Goal: Task Accomplishment & Management: Manage account settings

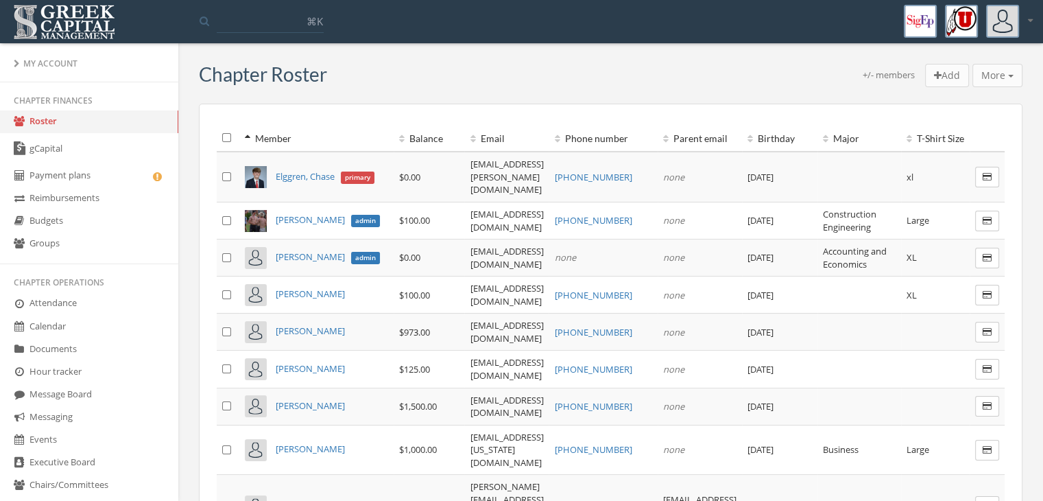
click at [66, 134] on link "gCapital" at bounding box center [89, 149] width 178 height 32
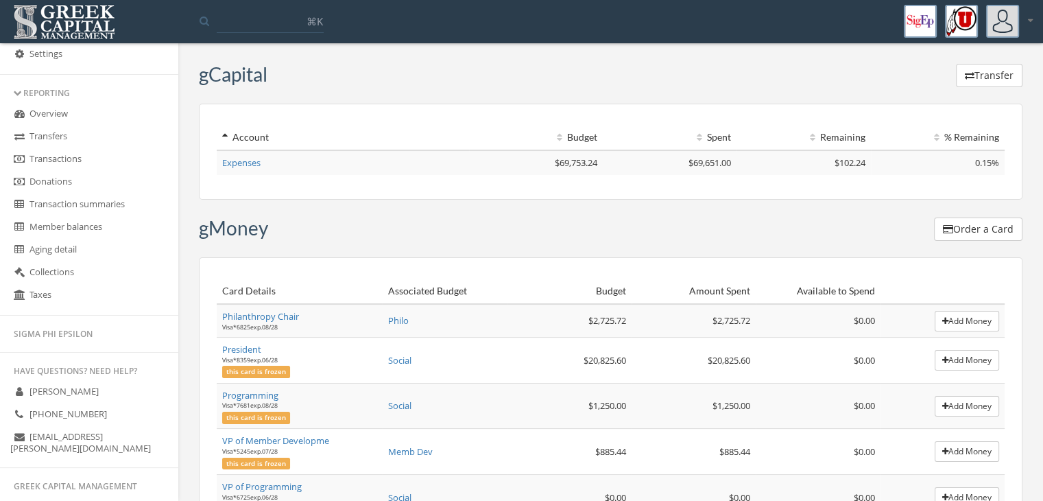
scroll to position [412, 0]
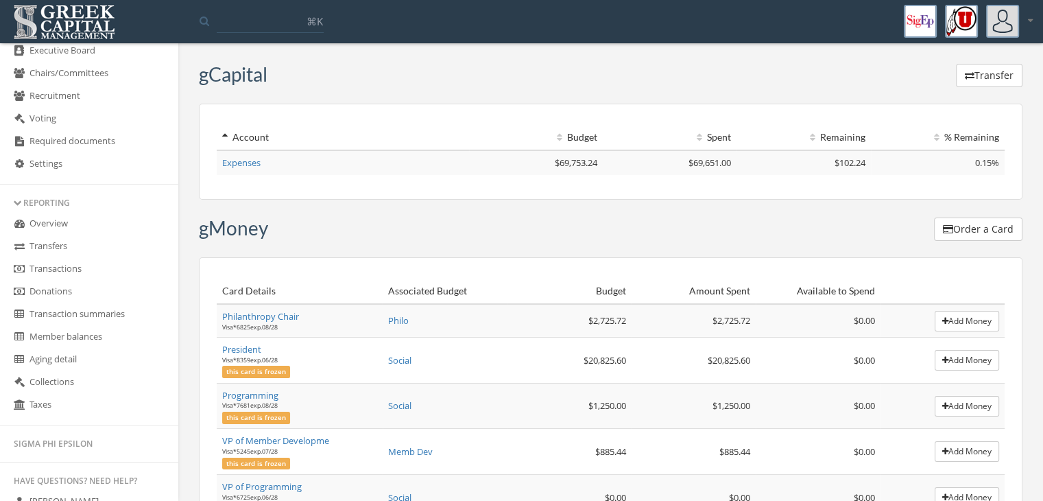
click at [93, 225] on link "Overview" at bounding box center [89, 224] width 178 height 23
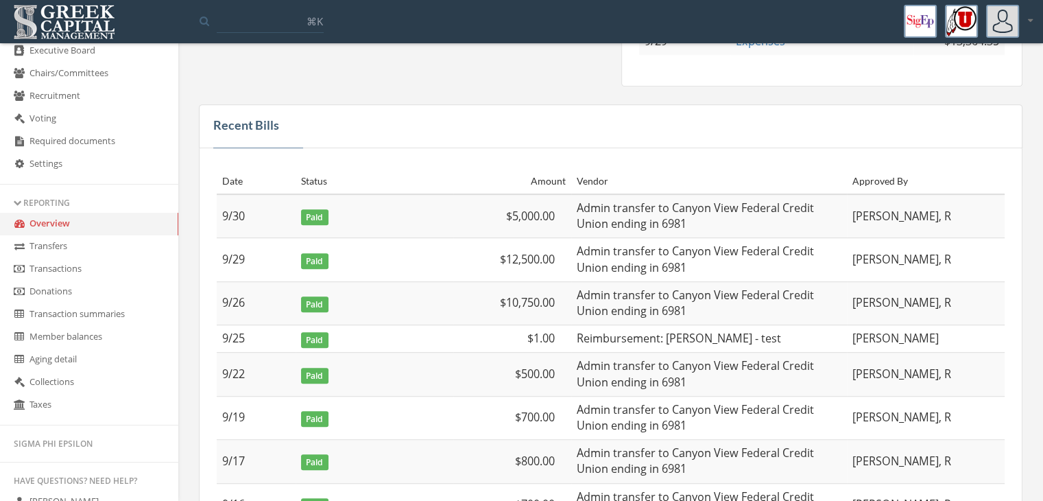
scroll to position [686, 0]
drag, startPoint x: 307, startPoint y: 297, endPoint x: 349, endPoint y: 277, distance: 46.3
click at [326, 298] on span "Paid" at bounding box center [314, 304] width 27 height 16
click at [354, 274] on td "Paid" at bounding box center [375, 259] width 158 height 43
drag, startPoint x: 309, startPoint y: 253, endPoint x: 333, endPoint y: 253, distance: 24.0
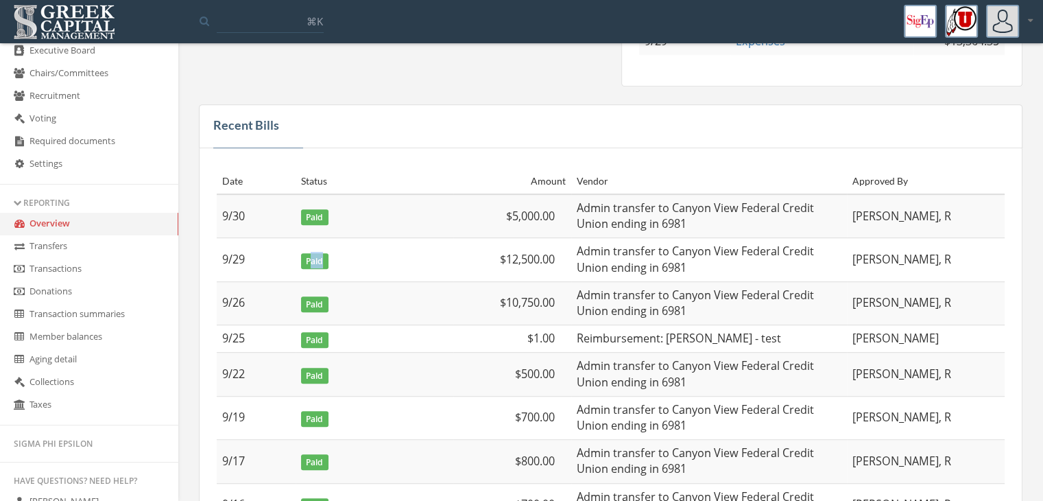
click at [333, 253] on td "Paid" at bounding box center [375, 259] width 158 height 43
click at [398, 228] on td "Paid" at bounding box center [375, 216] width 158 height 44
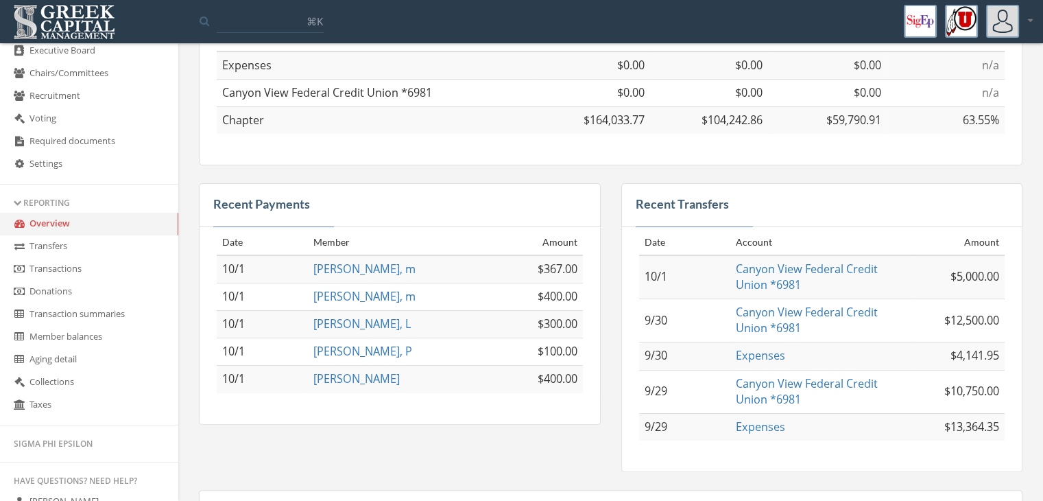
scroll to position [412, 0]
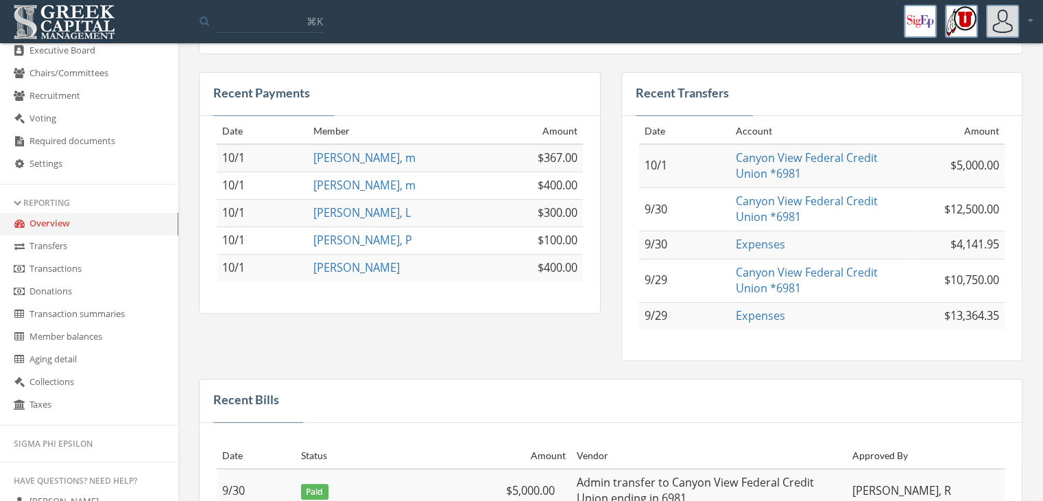
click at [84, 264] on link "Transactions" at bounding box center [89, 269] width 178 height 23
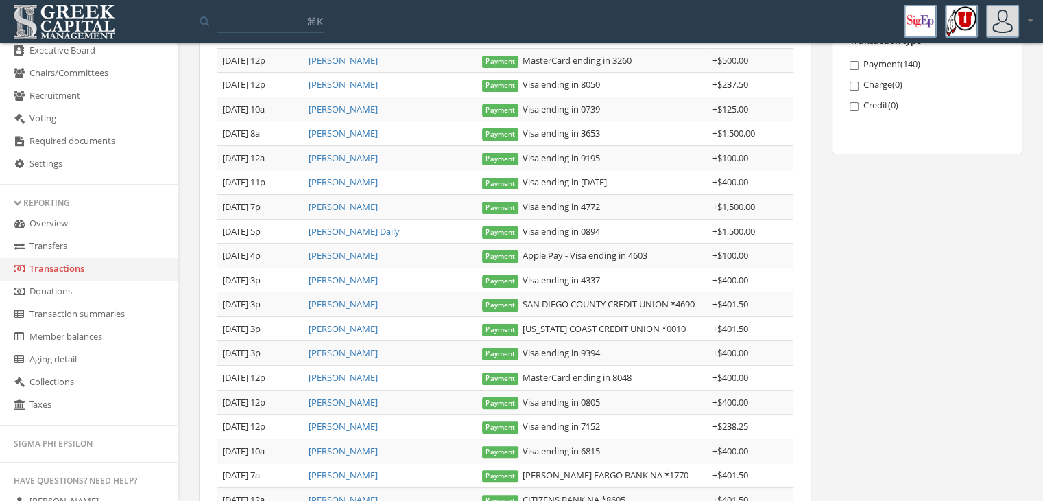
scroll to position [337, 0]
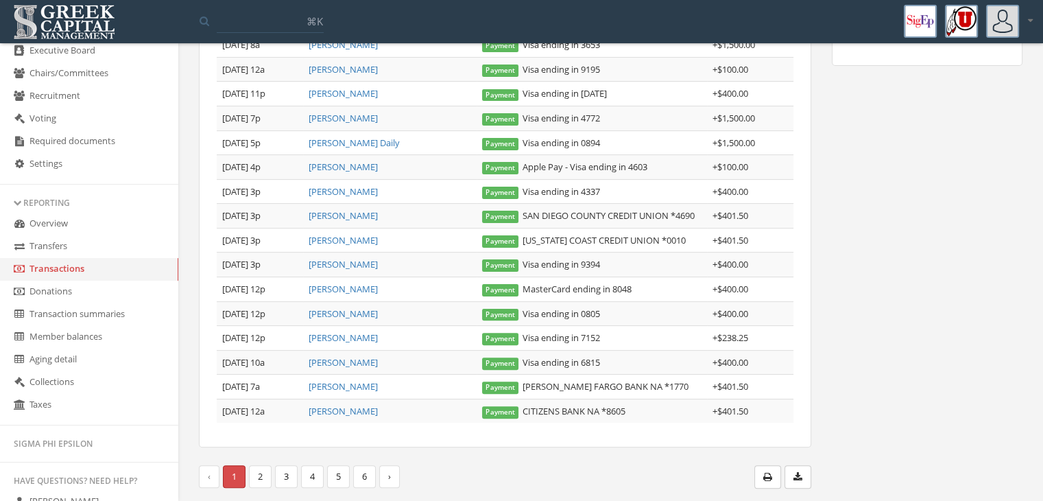
click at [91, 216] on link "Overview" at bounding box center [89, 224] width 178 height 23
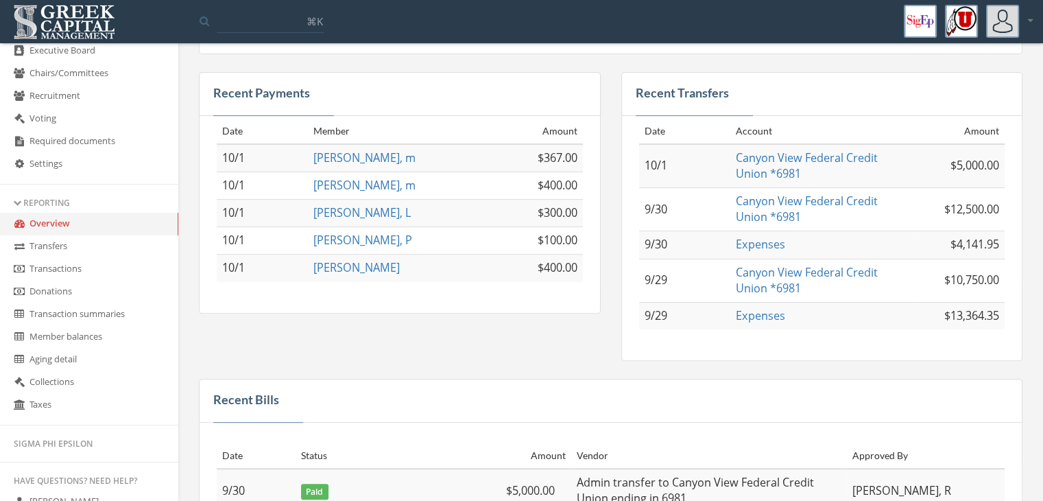
scroll to position [412, 0]
click at [106, 263] on link "Transactions" at bounding box center [89, 269] width 178 height 23
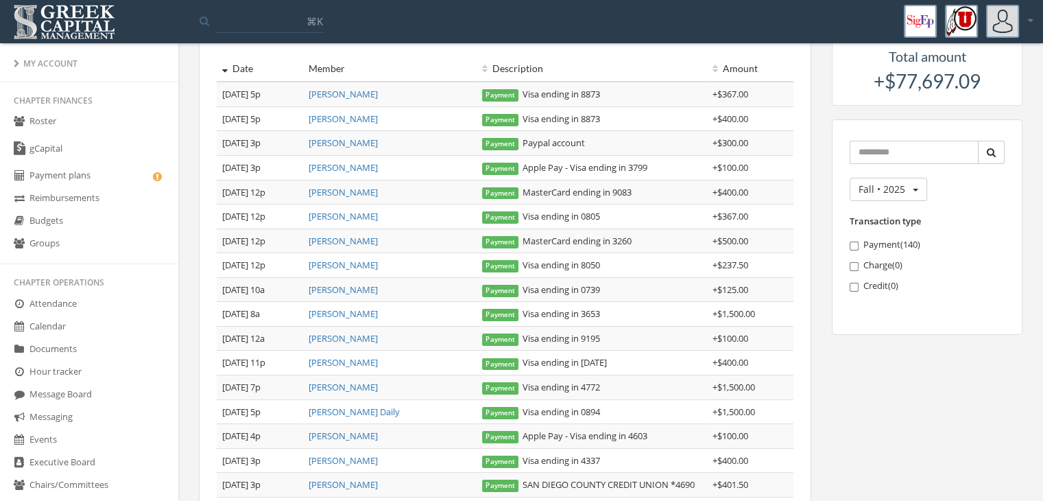
click at [85, 124] on link "Roster" at bounding box center [89, 121] width 178 height 23
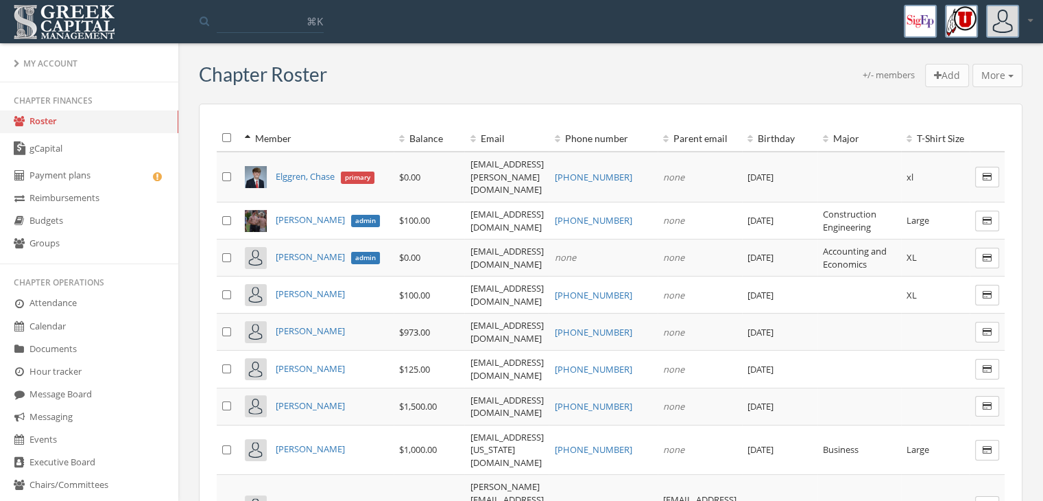
click at [394, 135] on th "Balance" at bounding box center [429, 138] width 71 height 27
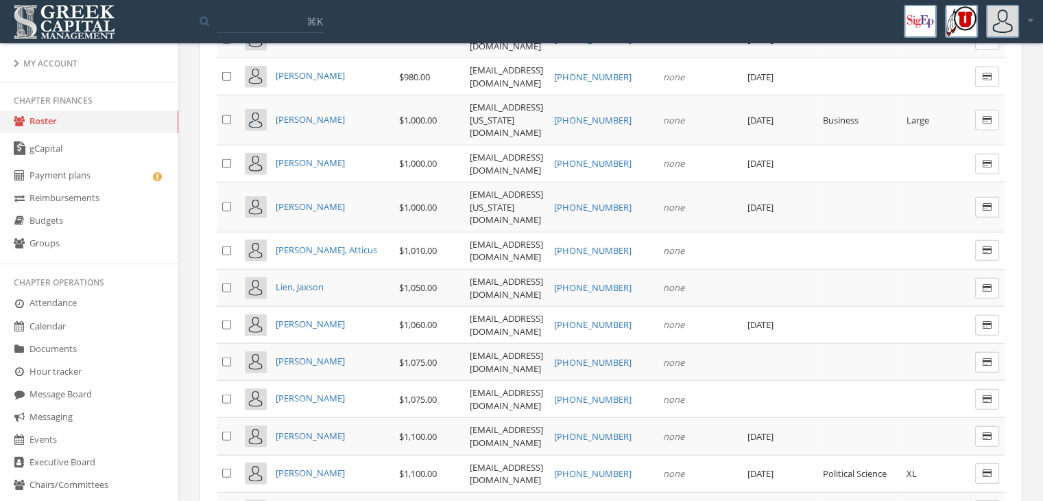
scroll to position [3429, 0]
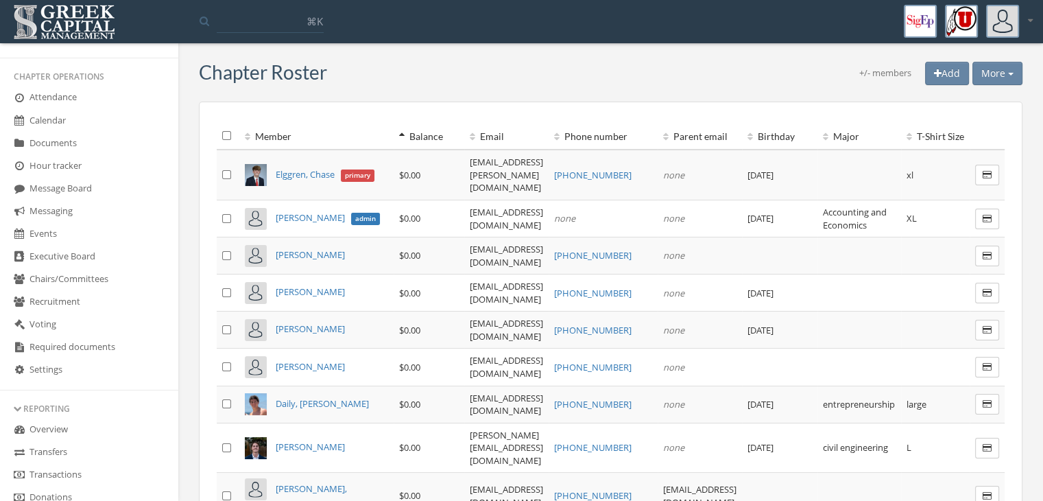
scroll to position [0, 0]
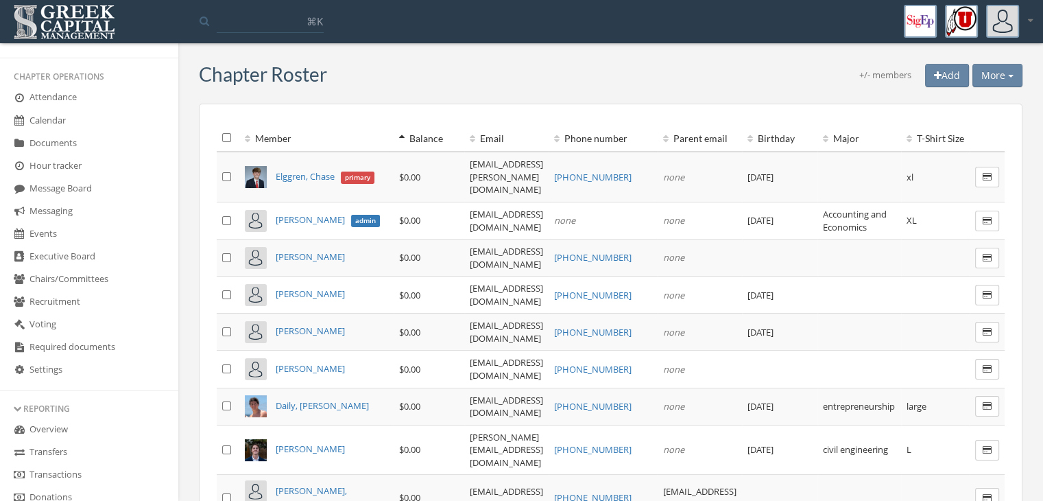
click at [990, 69] on span "More" at bounding box center [993, 75] width 24 height 13
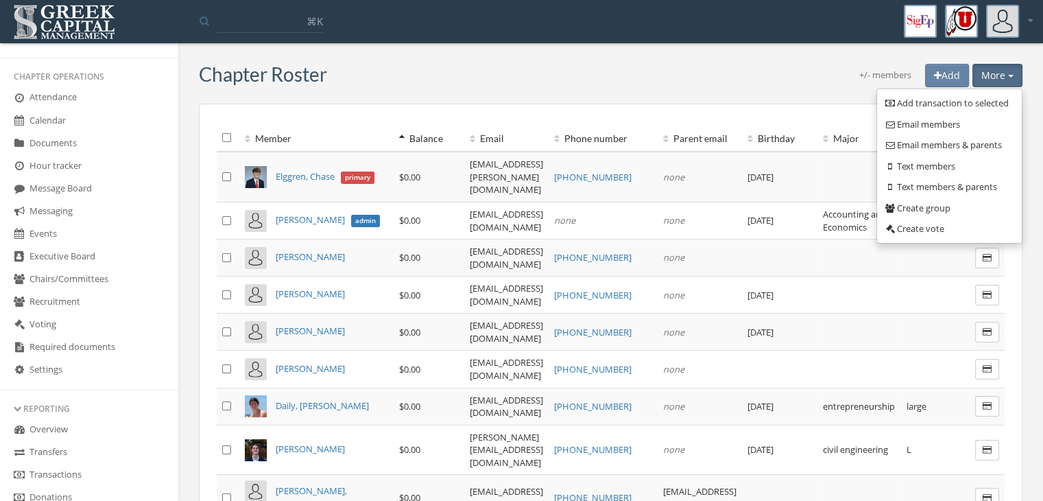
click at [909, 169] on link "Text members" at bounding box center [949, 166] width 135 height 21
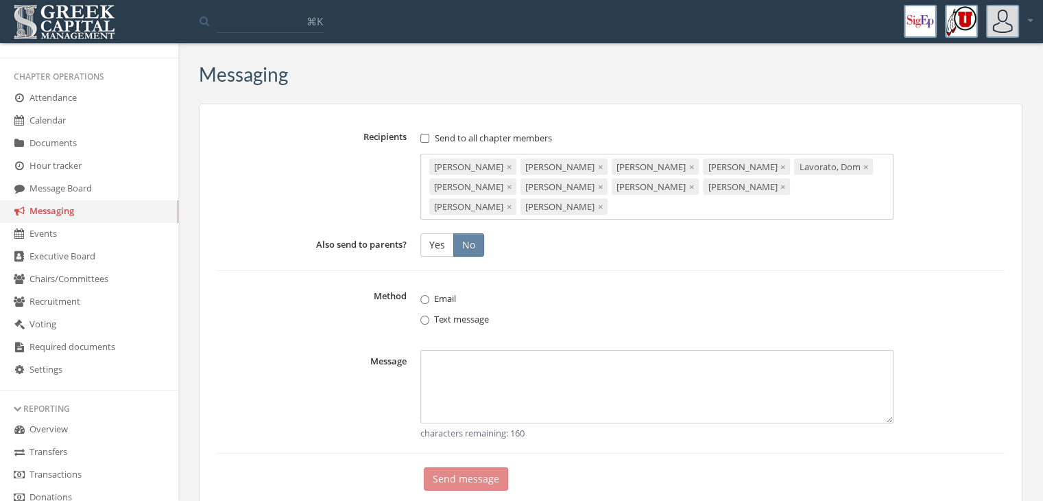
click at [512, 372] on textarea "Message" at bounding box center [656, 386] width 473 height 73
type textarea "**********"
click at [488, 480] on button "Send message" at bounding box center [466, 478] width 84 height 23
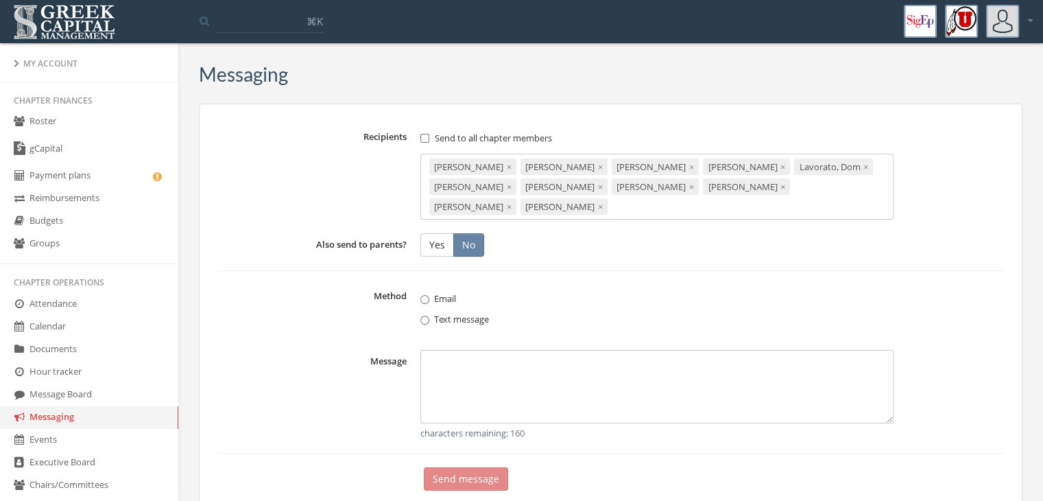
click at [77, 120] on link "Roster" at bounding box center [89, 121] width 178 height 23
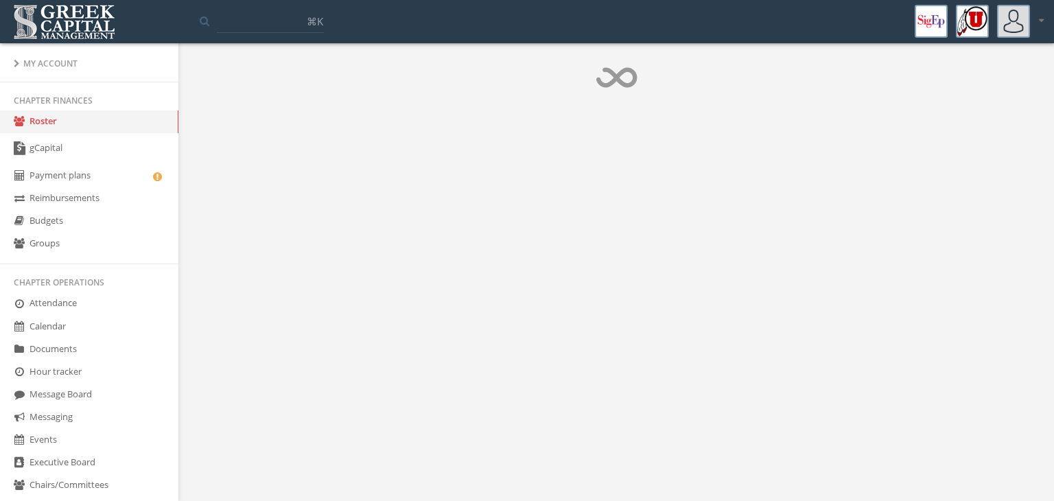
click at [82, 167] on link "Payment plans" at bounding box center [89, 176] width 178 height 23
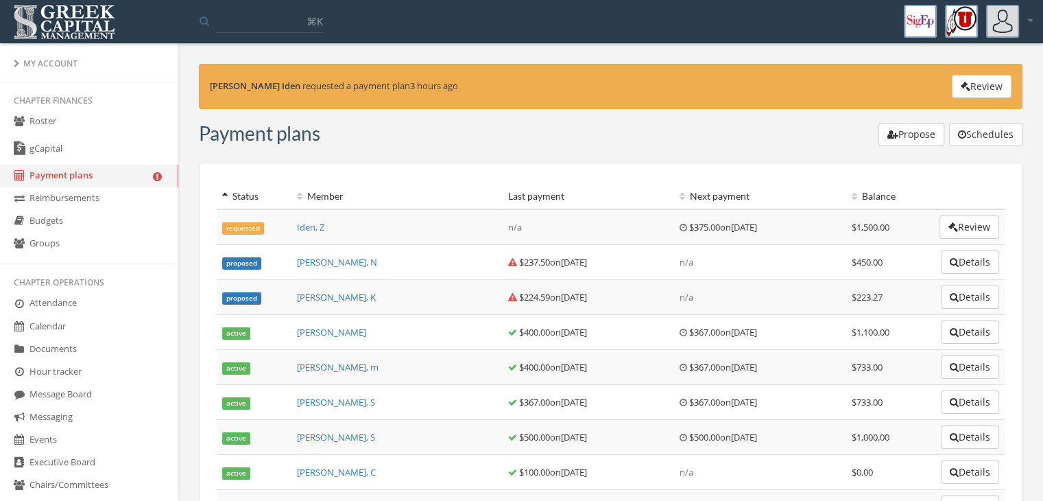
click at [988, 228] on button "Review" at bounding box center [970, 226] width 60 height 23
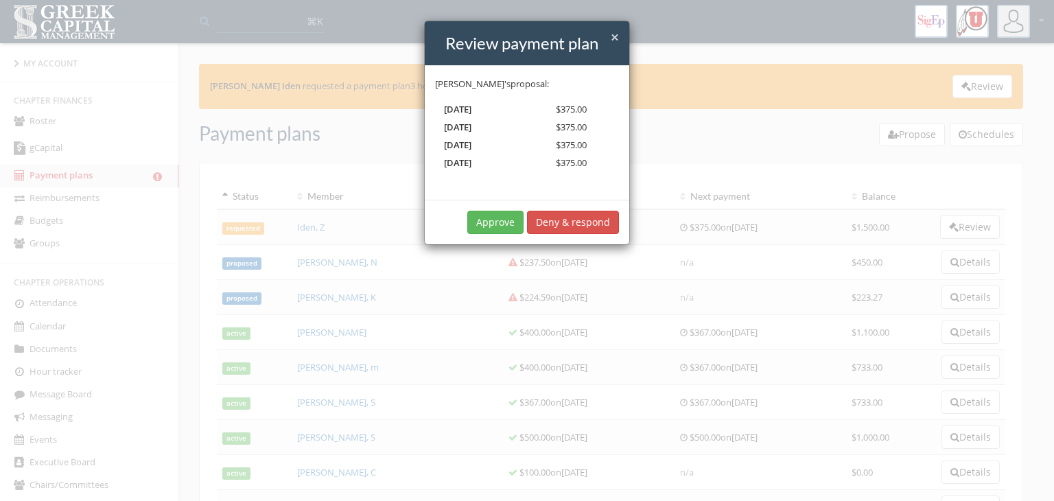
click at [614, 38] on span "×" at bounding box center [614, 36] width 8 height 19
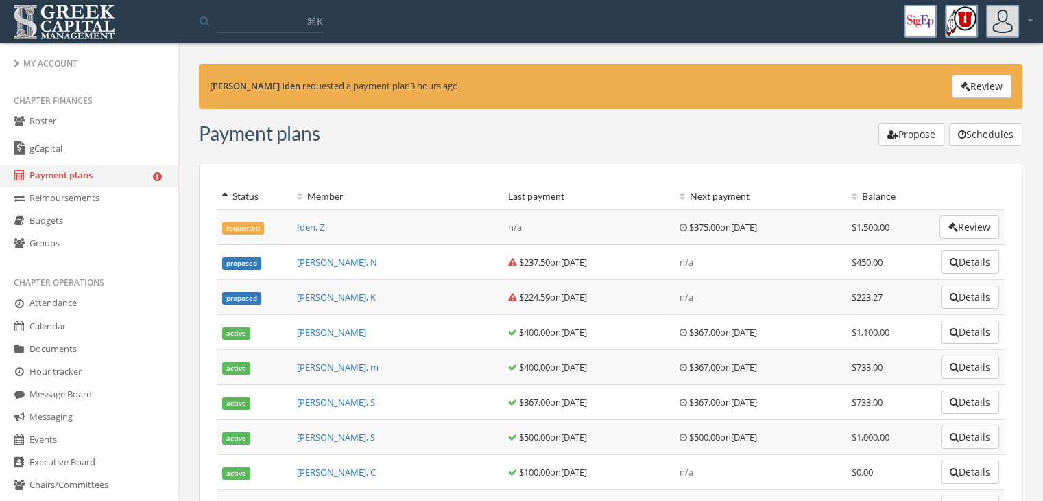
click at [981, 219] on button "Review" at bounding box center [970, 226] width 60 height 23
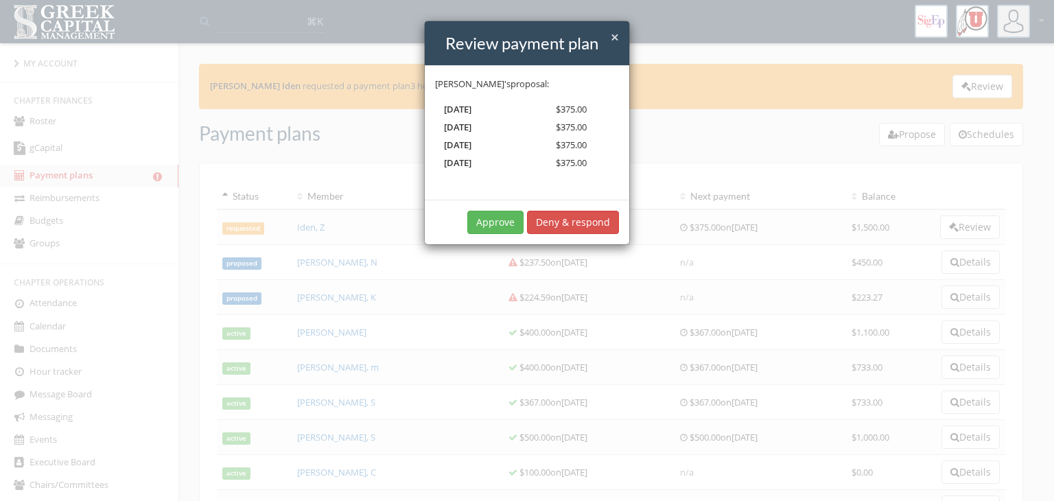
click at [599, 212] on button "Deny & respond" at bounding box center [573, 222] width 92 height 23
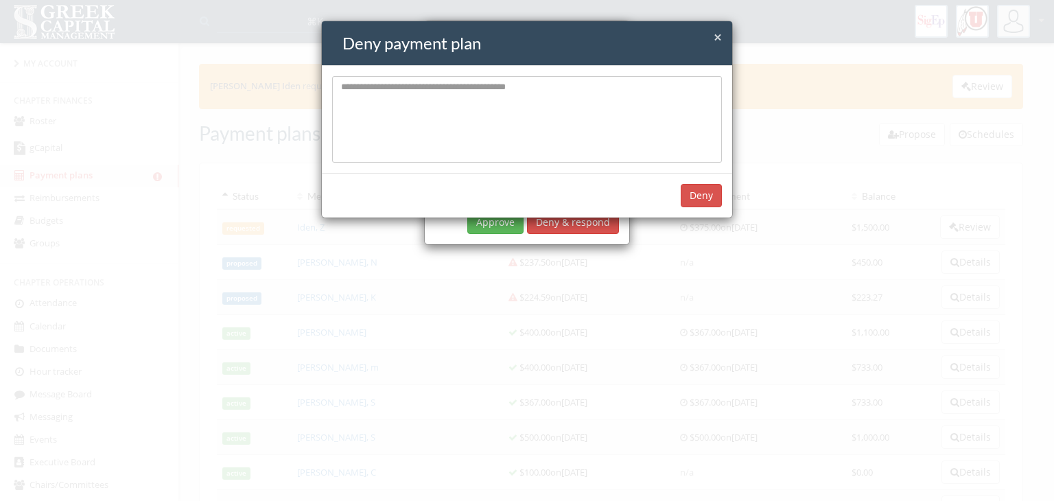
click at [584, 145] on textarea at bounding box center [527, 119] width 390 height 86
type textarea "*"
type textarea "**********"
click at [717, 189] on button "Deny" at bounding box center [700, 194] width 41 height 23
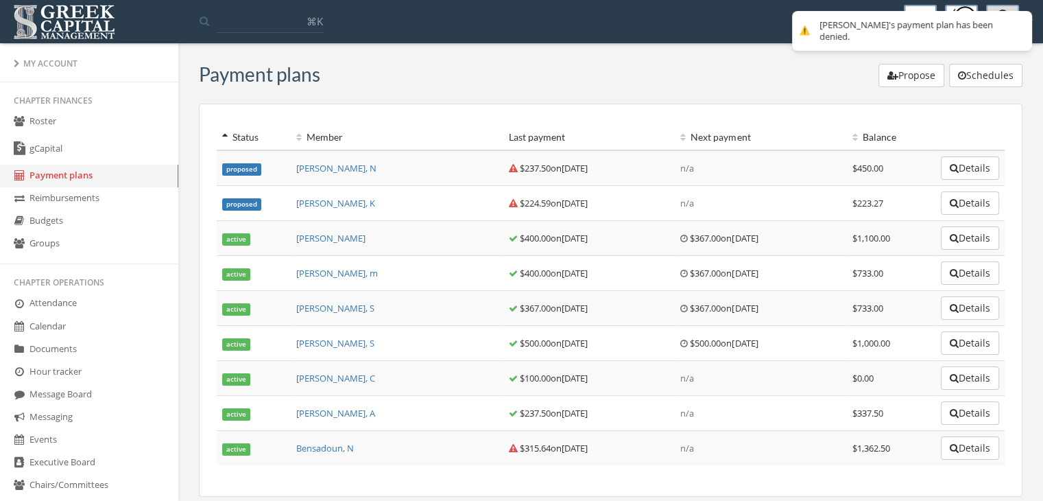
click at [920, 72] on button "Propose" at bounding box center [912, 75] width 66 height 23
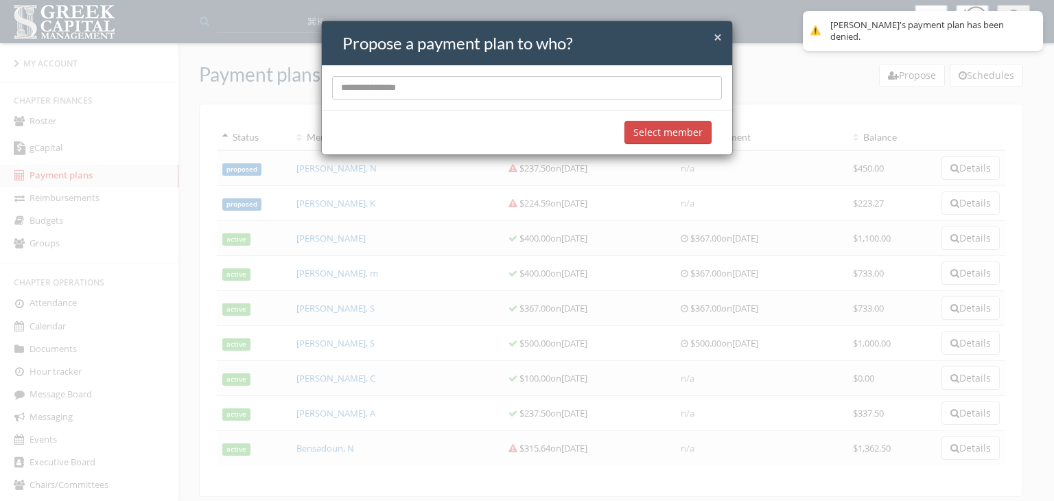
click at [642, 74] on div at bounding box center [527, 88] width 410 height 44
click at [630, 86] on input "text" at bounding box center [527, 87] width 390 height 23
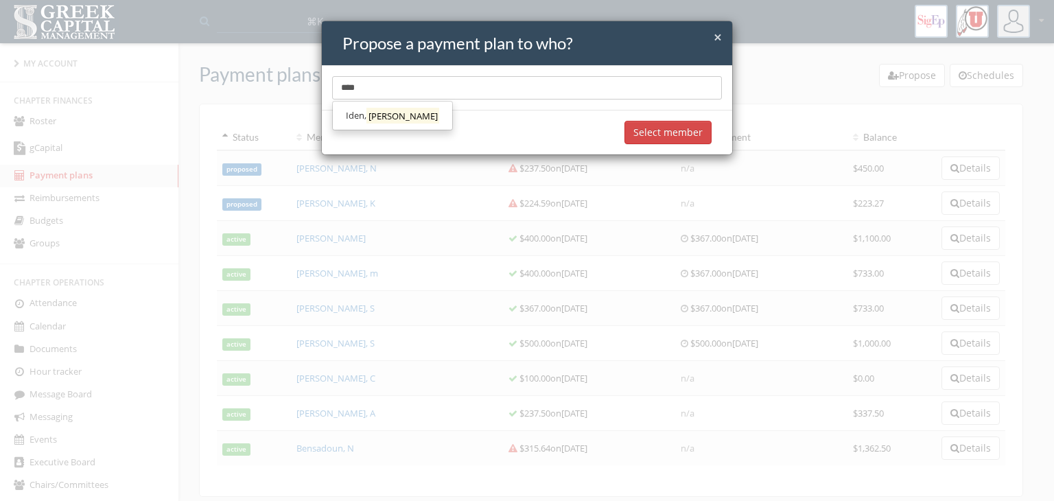
type input "****"
click at [364, 119] on span "Iden," at bounding box center [356, 115] width 21 height 12
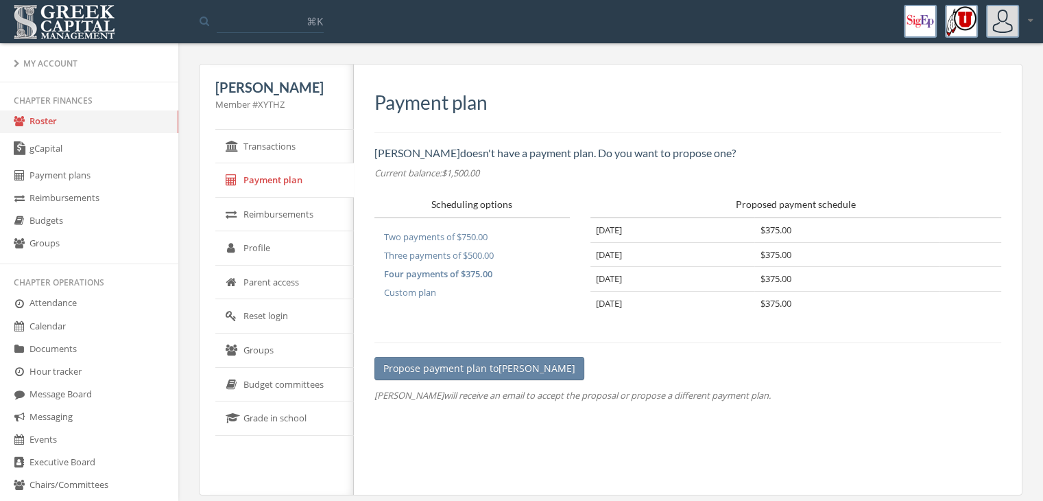
click at [417, 287] on button "Custom plan" at bounding box center [409, 292] width 71 height 19
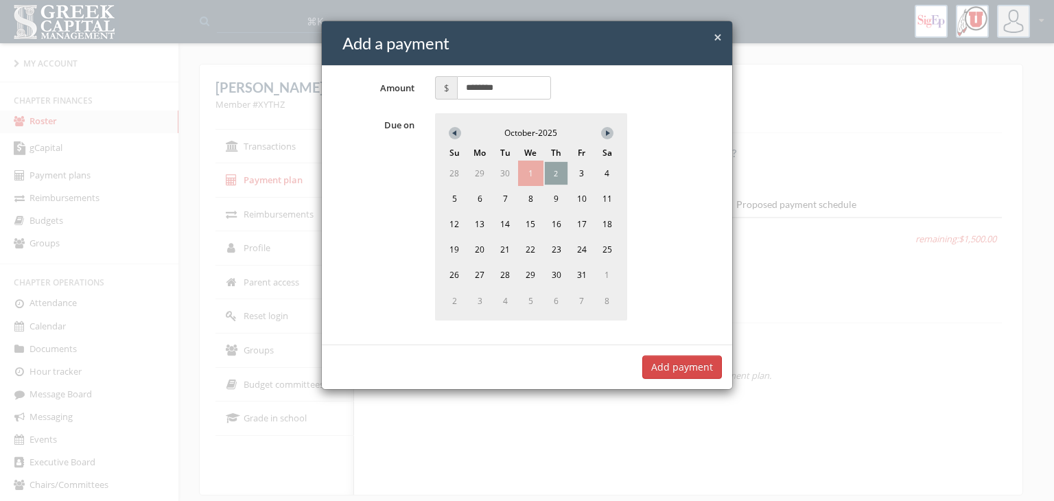
click at [556, 178] on span "2" at bounding box center [556, 173] width 23 height 23
drag, startPoint x: 505, startPoint y: 88, endPoint x: 425, endPoint y: 91, distance: 80.3
click at [425, 91] on div "$ ********" at bounding box center [493, 87] width 136 height 23
type input "***"
click at [678, 360] on button "Add payment" at bounding box center [682, 366] width 80 height 23
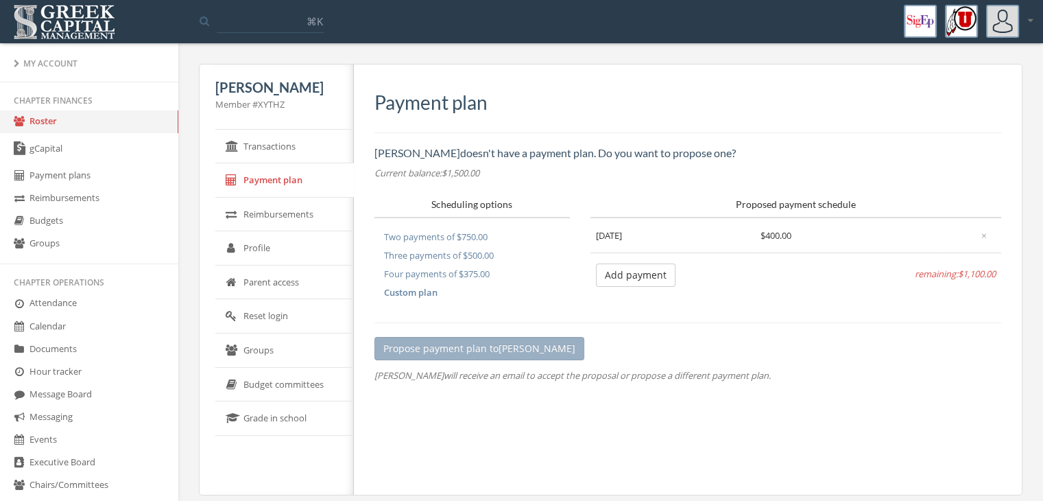
click at [620, 272] on button "Add payment" at bounding box center [636, 274] width 80 height 23
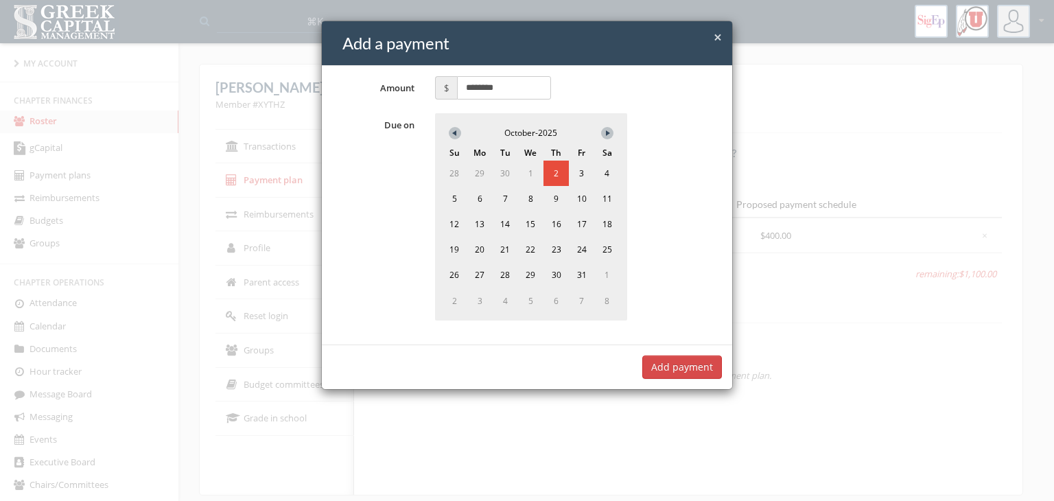
drag, startPoint x: 523, startPoint y: 84, endPoint x: 453, endPoint y: 75, distance: 71.3
click at [453, 75] on div "Amount $ ******** Due on October - 2025 Su Mo Tu We Th Fr Sa 28 29 30 1 2 3 4 5…" at bounding box center [527, 205] width 410 height 278
click at [581, 267] on span "31" at bounding box center [581, 274] width 25 height 25
type input "***"
click at [697, 360] on button "Add payment" at bounding box center [682, 366] width 80 height 23
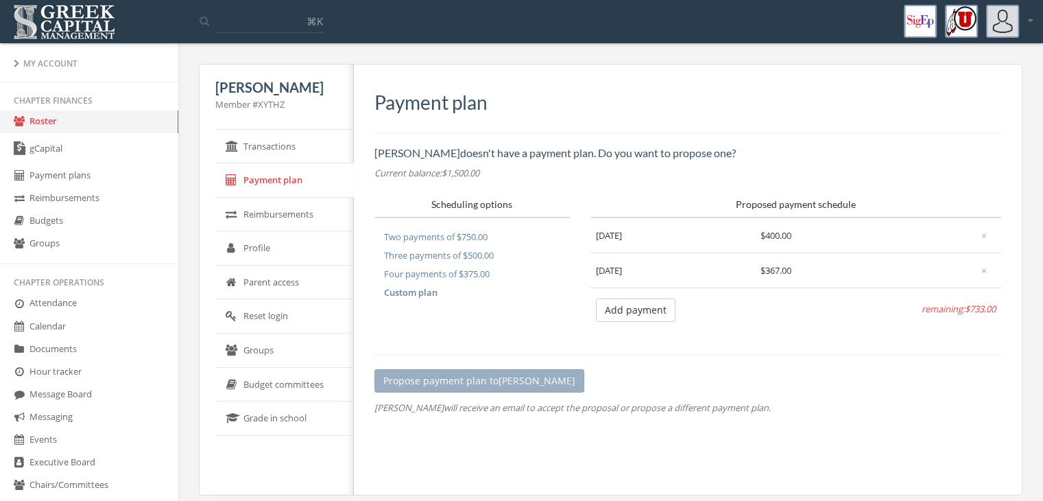
click at [642, 304] on button "Add payment" at bounding box center [636, 309] width 80 height 23
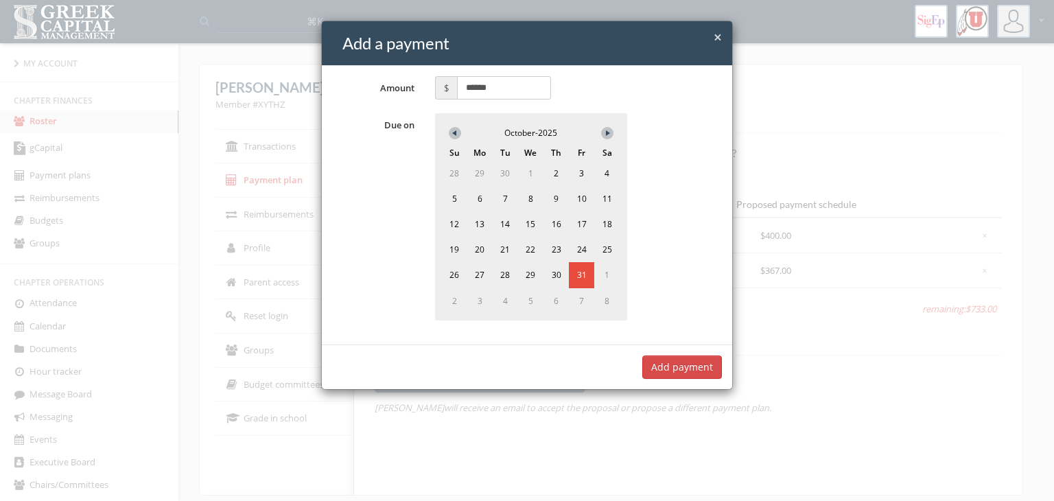
click at [604, 129] on button at bounding box center [607, 133] width 12 height 12
click at [606, 170] on span "1" at bounding box center [606, 172] width 25 height 25
drag, startPoint x: 506, startPoint y: 84, endPoint x: 451, endPoint y: 83, distance: 55.6
click at [451, 83] on span "$ ******" at bounding box center [493, 87] width 116 height 23
type input "***"
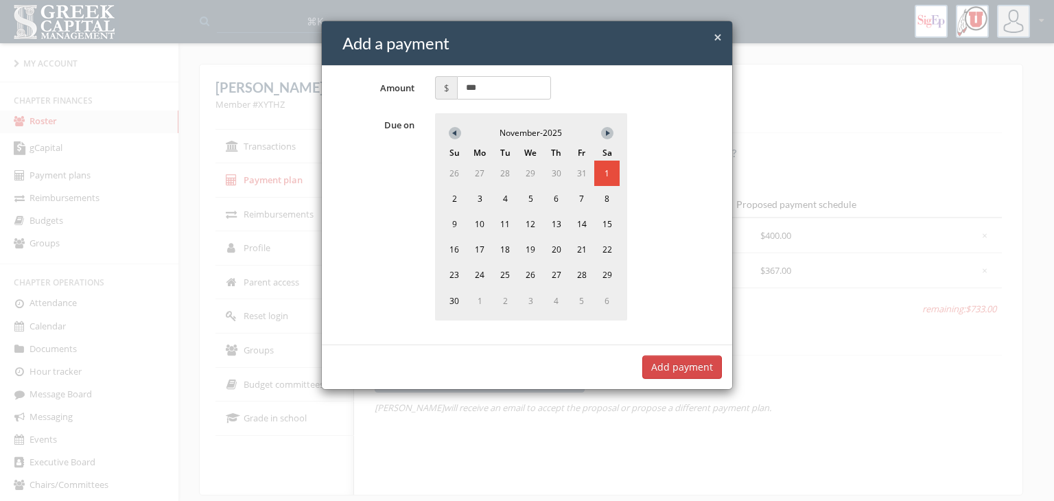
click at [693, 368] on button "Add payment" at bounding box center [682, 366] width 80 height 23
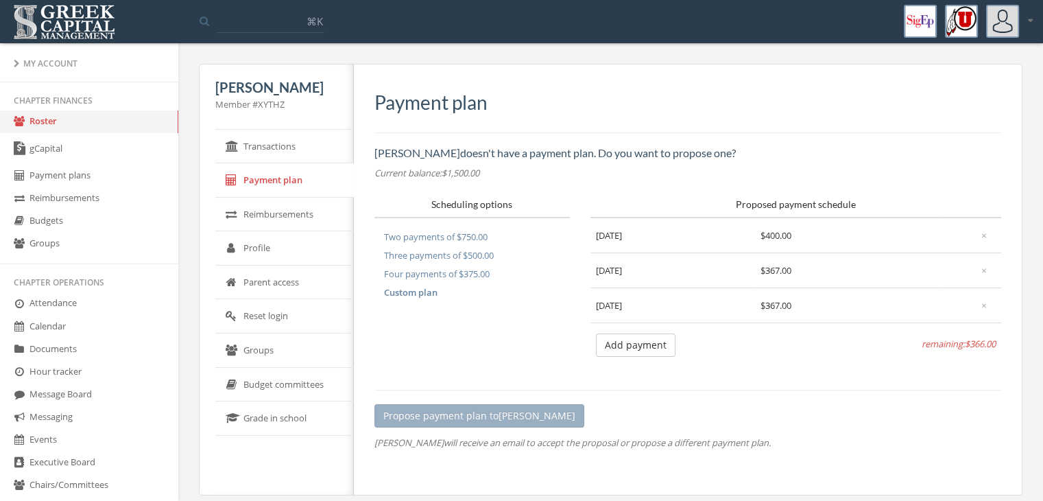
click at [660, 344] on button "Add payment" at bounding box center [636, 344] width 80 height 23
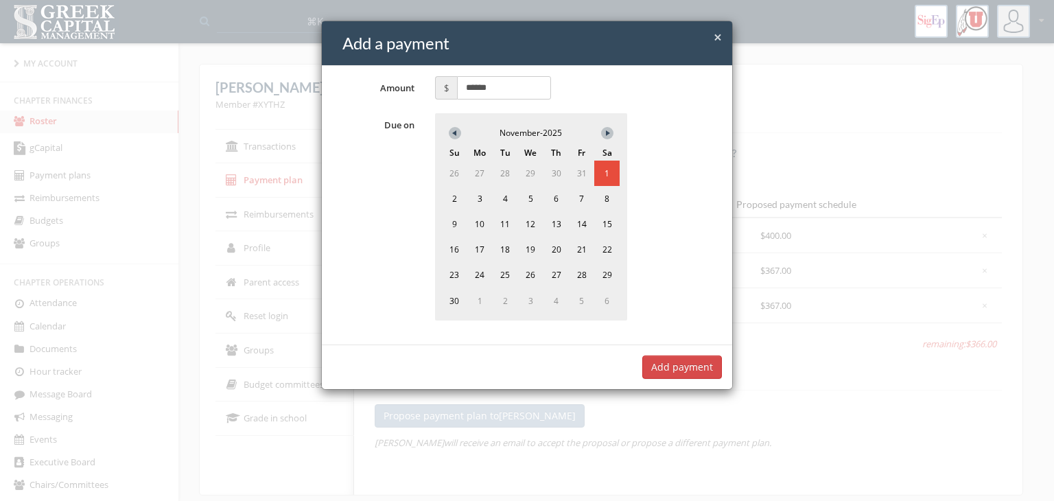
click at [610, 132] on icon at bounding box center [609, 132] width 7 height 5
click at [483, 165] on span "1" at bounding box center [479, 172] width 25 height 25
click at [703, 367] on button "Add payment" at bounding box center [682, 366] width 80 height 23
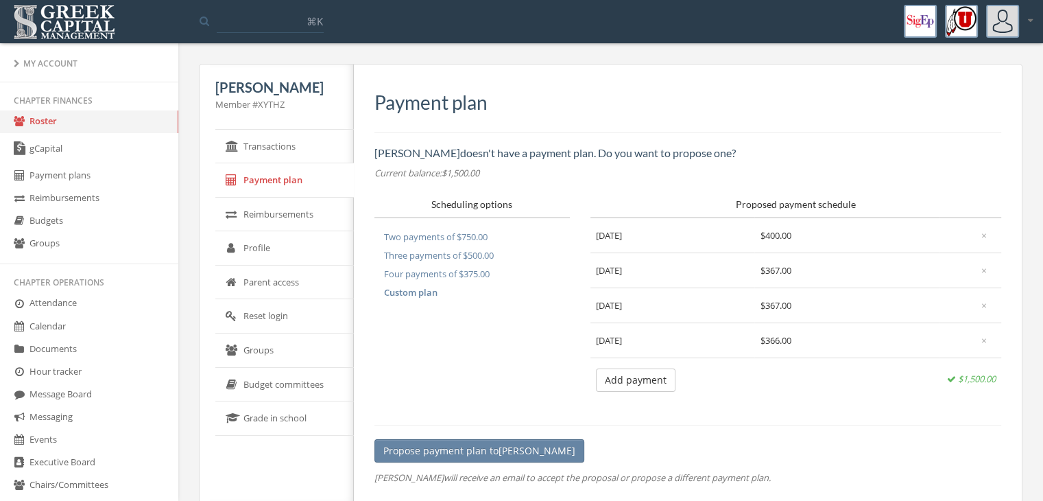
click at [475, 442] on button "Propose payment plan to [PERSON_NAME]" at bounding box center [479, 450] width 210 height 23
click at [67, 179] on link "Payment plans" at bounding box center [89, 176] width 178 height 23
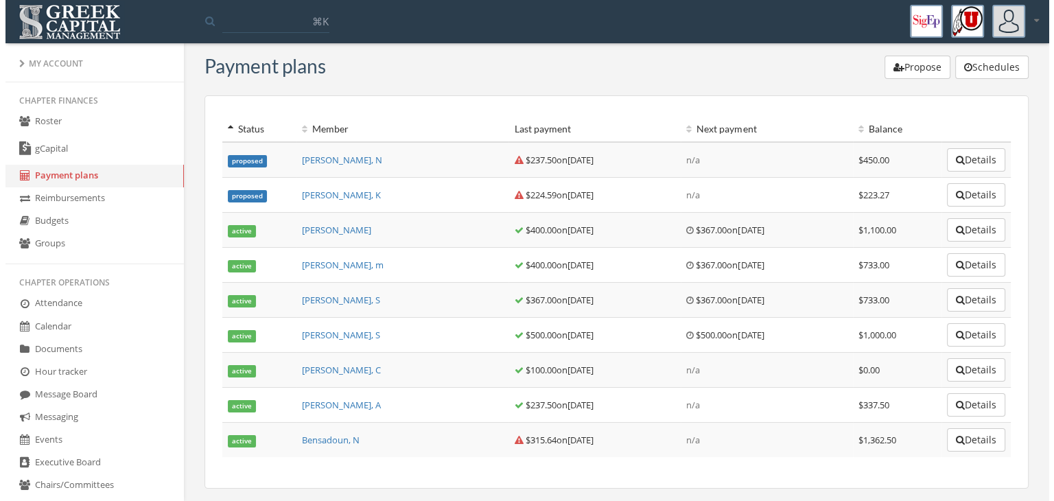
scroll to position [10, 0]
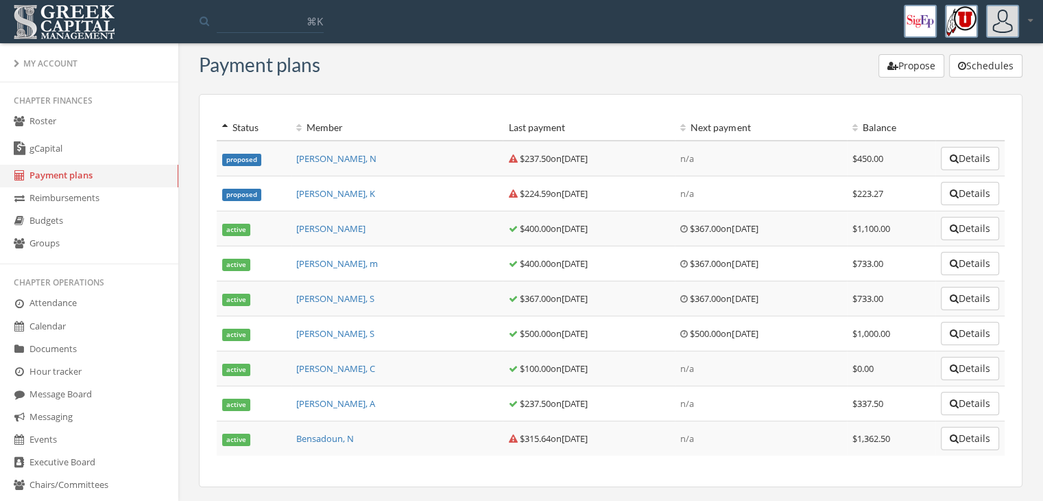
click at [930, 67] on button "Propose" at bounding box center [912, 65] width 66 height 23
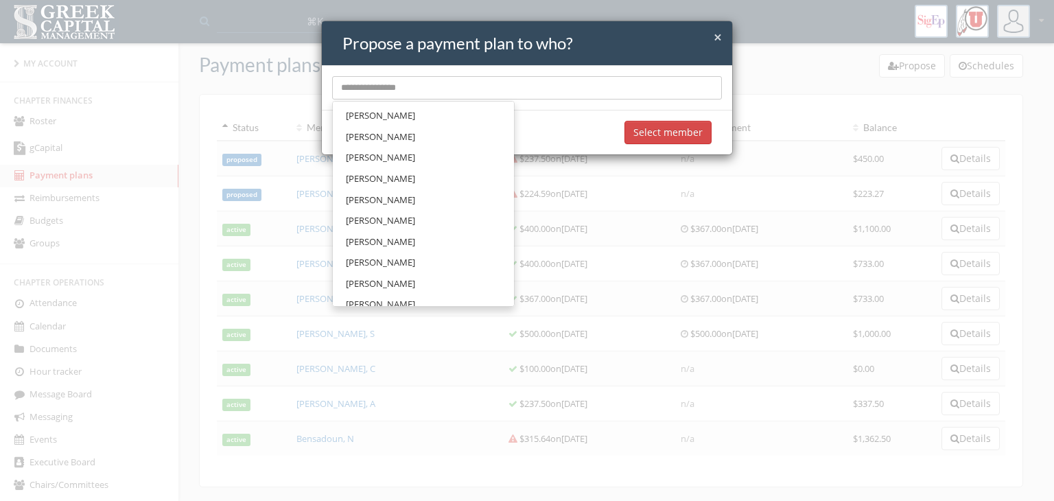
click at [486, 91] on input "text" at bounding box center [527, 87] width 390 height 23
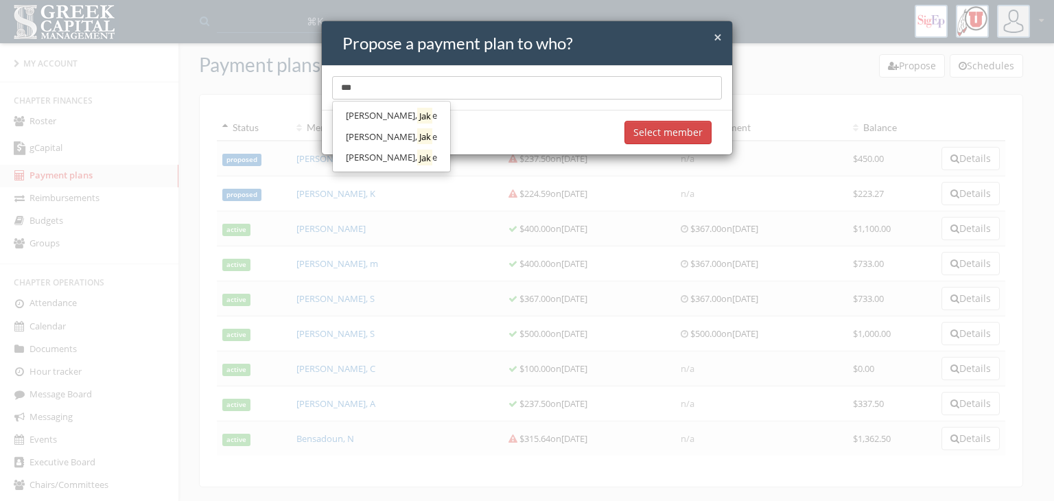
type input "***"
click at [418, 152] on link "[PERSON_NAME]" at bounding box center [391, 157] width 108 height 21
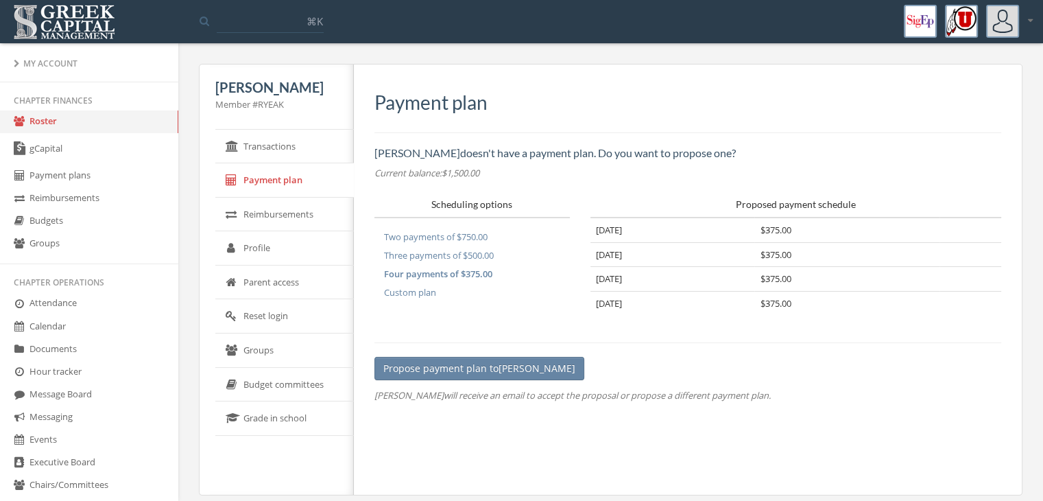
click at [423, 291] on button "Custom plan" at bounding box center [409, 292] width 71 height 19
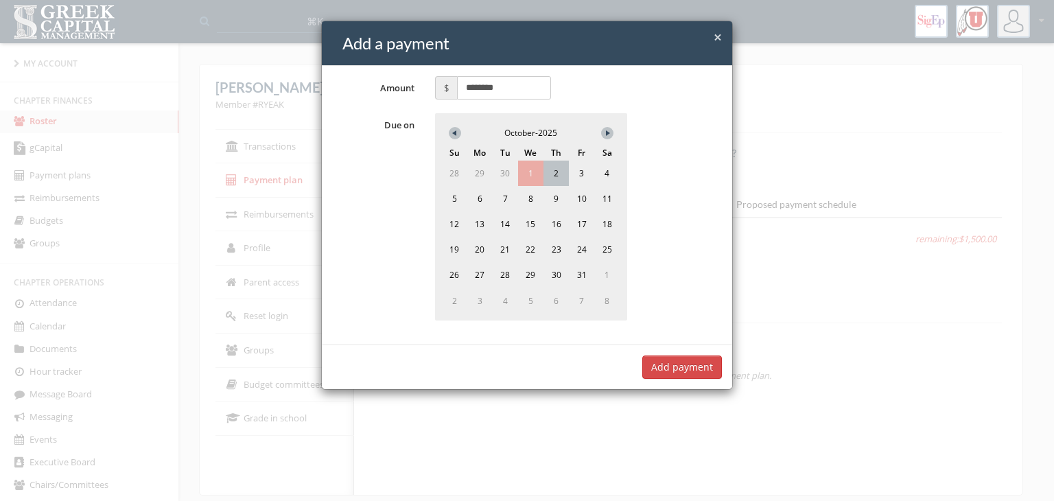
click at [562, 171] on span "2" at bounding box center [555, 172] width 25 height 25
drag, startPoint x: 467, startPoint y: 96, endPoint x: 436, endPoint y: 98, distance: 30.9
click at [436, 98] on span "$ ********" at bounding box center [493, 87] width 116 height 23
type input "***"
click at [692, 357] on button "Add payment" at bounding box center [682, 366] width 80 height 23
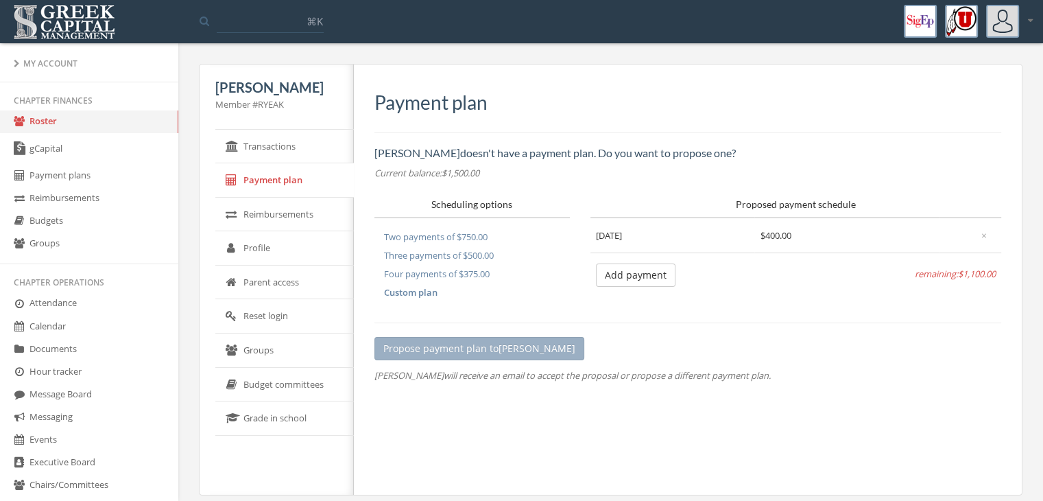
click at [636, 277] on button "Add payment" at bounding box center [636, 274] width 80 height 23
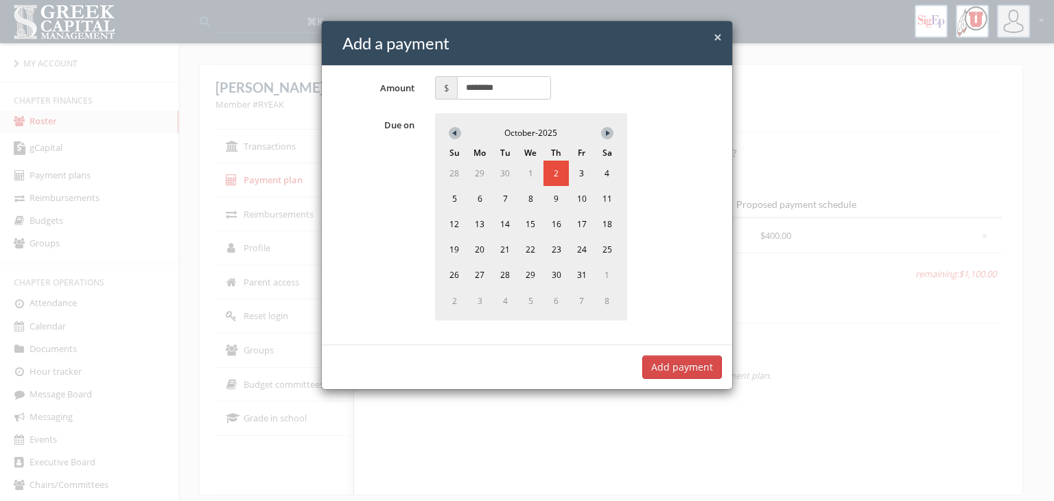
drag, startPoint x: 523, startPoint y: 88, endPoint x: 428, endPoint y: 85, distance: 95.4
click at [428, 85] on div "$ ********" at bounding box center [493, 87] width 136 height 23
click at [579, 274] on span "31" at bounding box center [581, 274] width 23 height 23
type input "***"
click at [683, 377] on button "Add payment" at bounding box center [682, 366] width 80 height 23
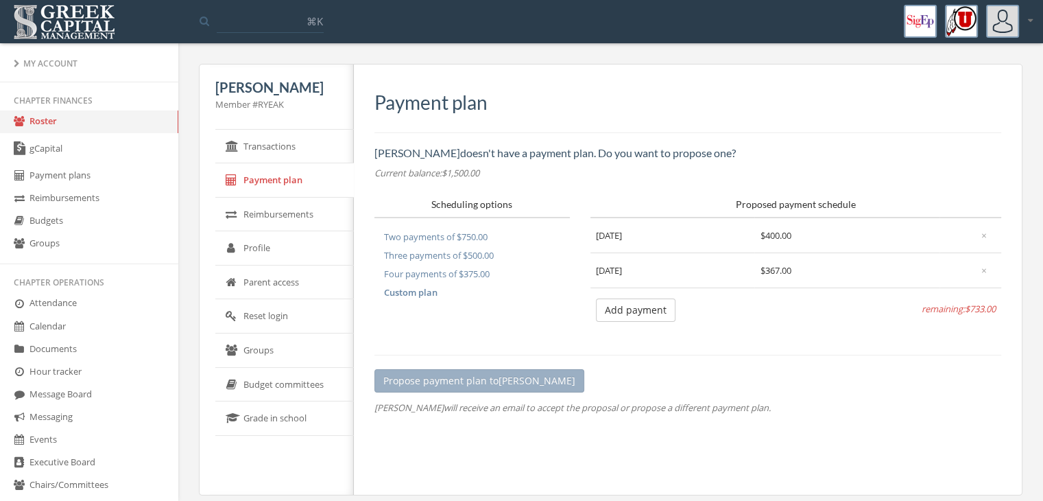
click at [639, 310] on button "Add payment" at bounding box center [636, 309] width 80 height 23
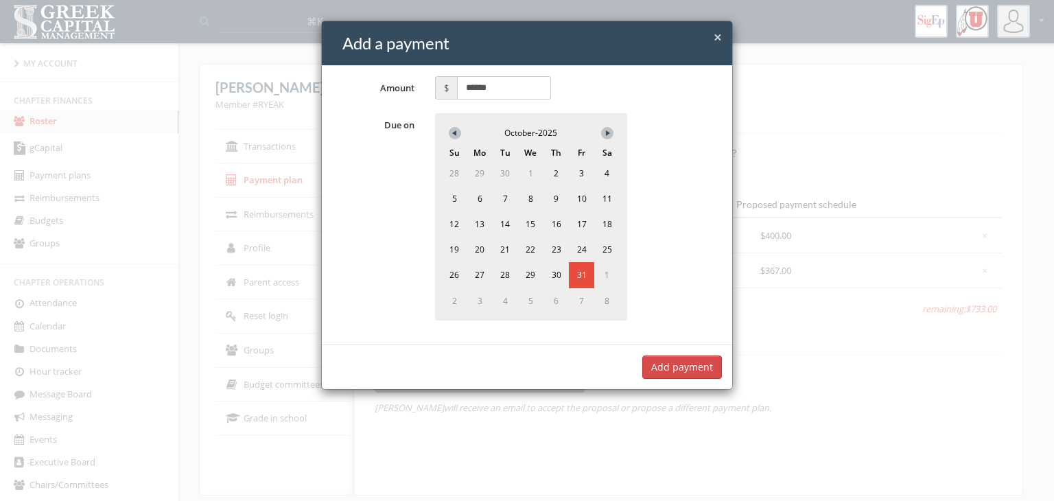
click at [604, 129] on button at bounding box center [607, 133] width 12 height 12
click at [607, 168] on span "1" at bounding box center [606, 173] width 23 height 23
drag, startPoint x: 462, startPoint y: 84, endPoint x: 427, endPoint y: 82, distance: 35.0
click at [430, 82] on div "$ ******" at bounding box center [493, 87] width 136 height 23
type input "***"
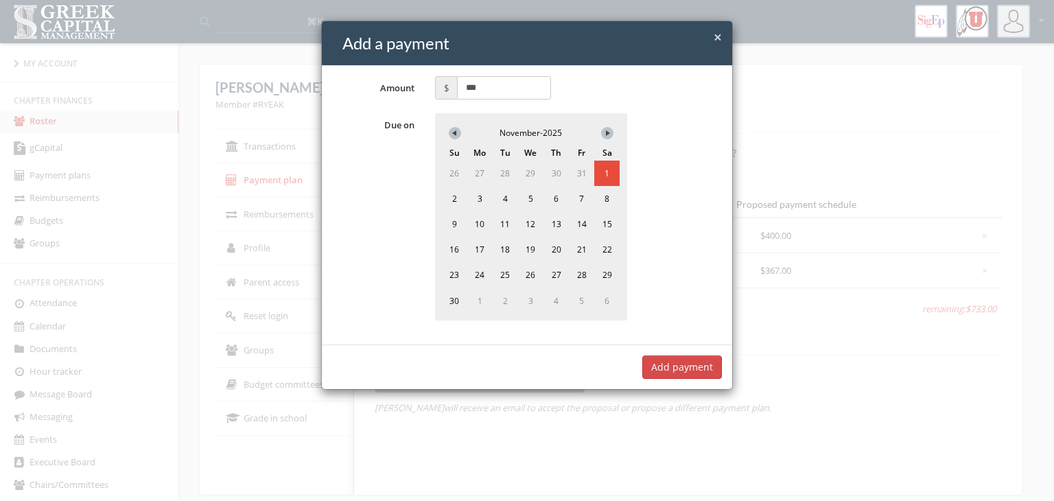
click at [682, 345] on div "Add payment" at bounding box center [527, 366] width 410 height 45
click at [687, 355] on button "Add payment" at bounding box center [682, 366] width 80 height 23
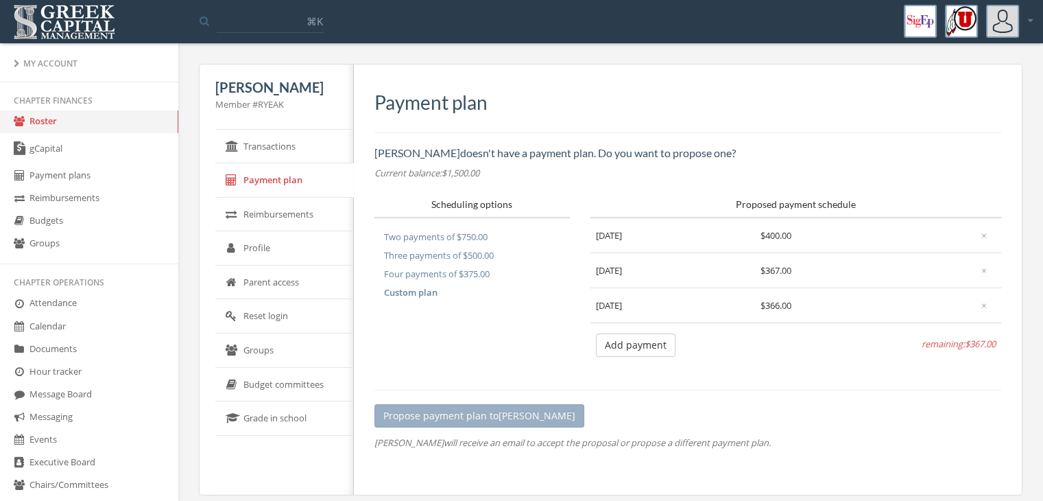
click at [657, 334] on button "Add payment" at bounding box center [636, 344] width 80 height 23
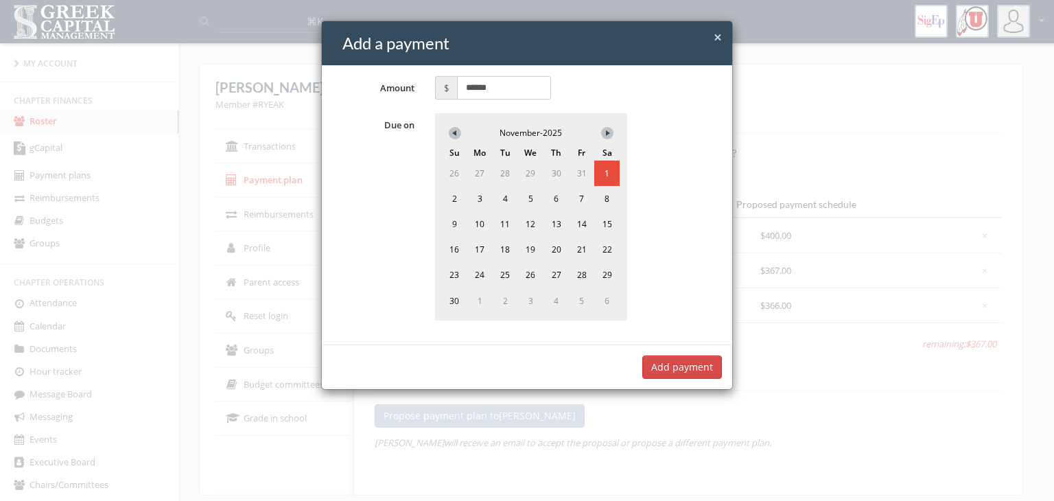
click at [608, 131] on icon at bounding box center [609, 132] width 7 height 5
click at [483, 167] on span "1" at bounding box center [479, 172] width 25 height 25
click at [707, 377] on div "Add payment" at bounding box center [527, 366] width 410 height 45
click at [698, 367] on button "Add payment" at bounding box center [682, 366] width 80 height 23
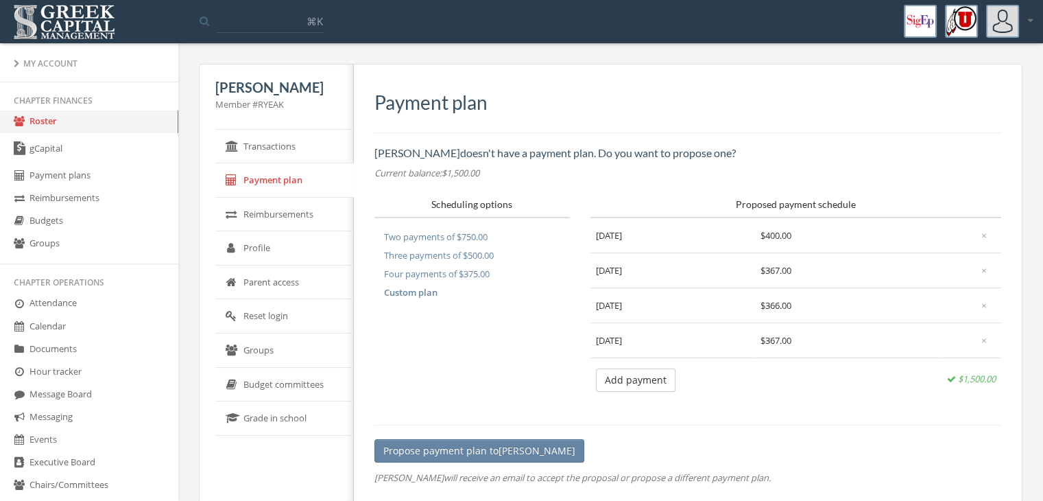
click at [446, 448] on button "Propose payment plan to [PERSON_NAME]" at bounding box center [479, 450] width 210 height 23
click at [500, 448] on button "Propose payment plan to [PERSON_NAME]" at bounding box center [479, 450] width 210 height 23
click at [116, 186] on link "Payment plans" at bounding box center [89, 176] width 178 height 23
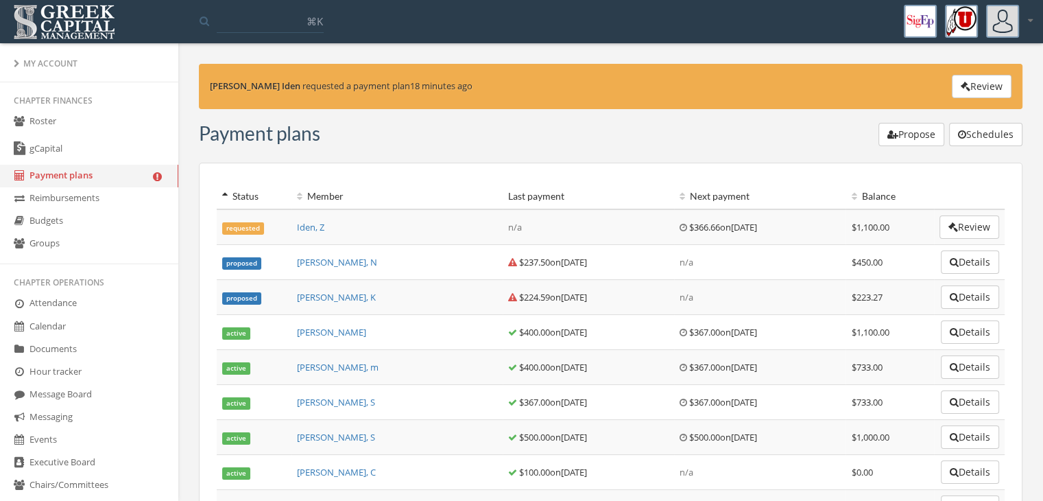
click at [975, 90] on button "Review" at bounding box center [982, 86] width 60 height 23
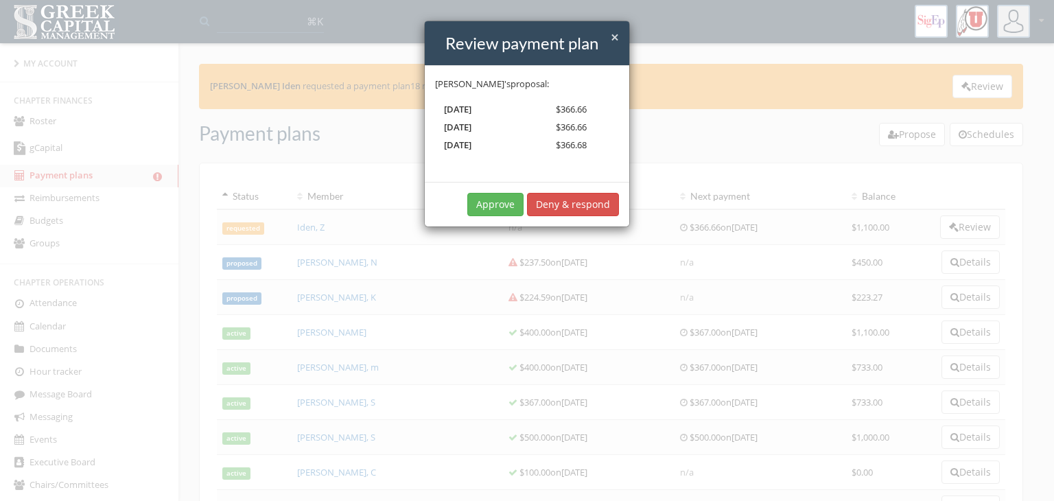
click at [565, 211] on button "Deny & respond" at bounding box center [573, 204] width 92 height 23
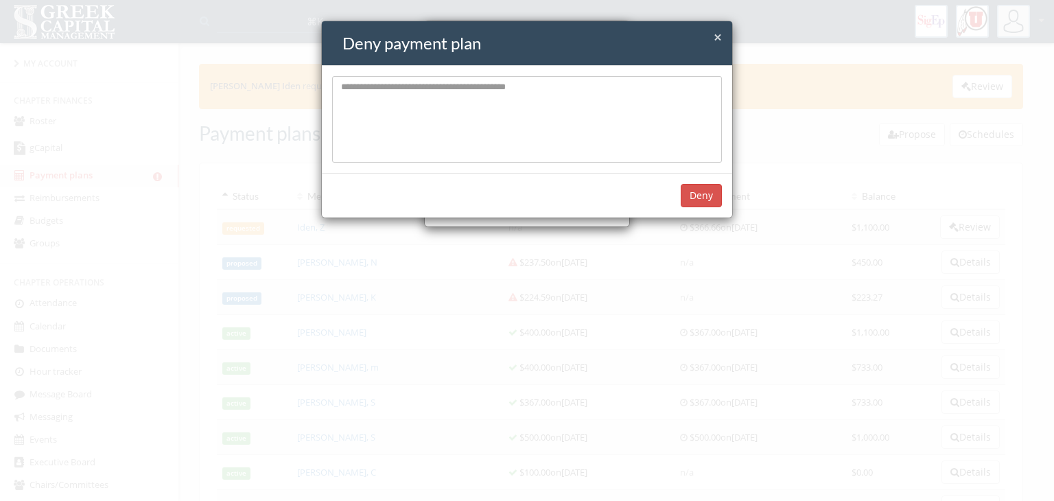
click at [507, 106] on textarea at bounding box center [527, 119] width 390 height 86
type textarea "**********"
click at [696, 192] on button "Deny" at bounding box center [700, 194] width 41 height 23
